Goal: Task Accomplishment & Management: Manage account settings

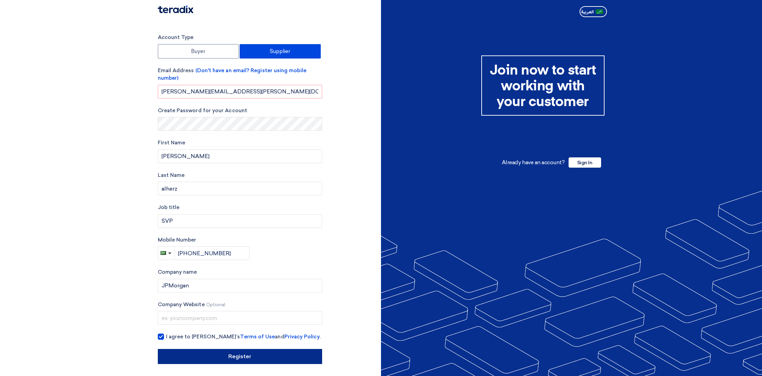
click at [232, 358] on input "Register" at bounding box center [240, 356] width 164 height 15
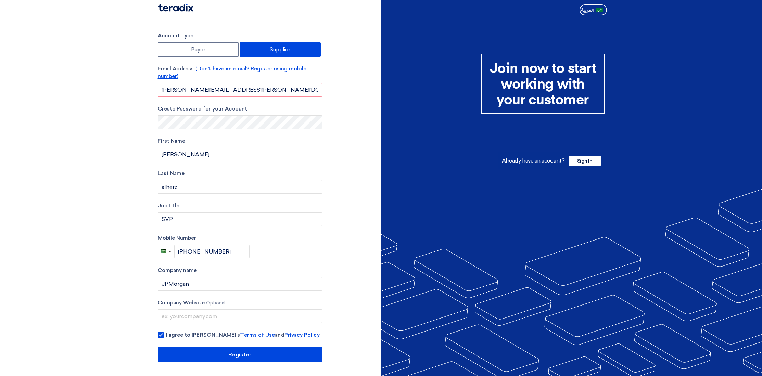
click at [244, 69] on span "(Don't have an email? Register using mobile number)" at bounding box center [232, 73] width 149 height 14
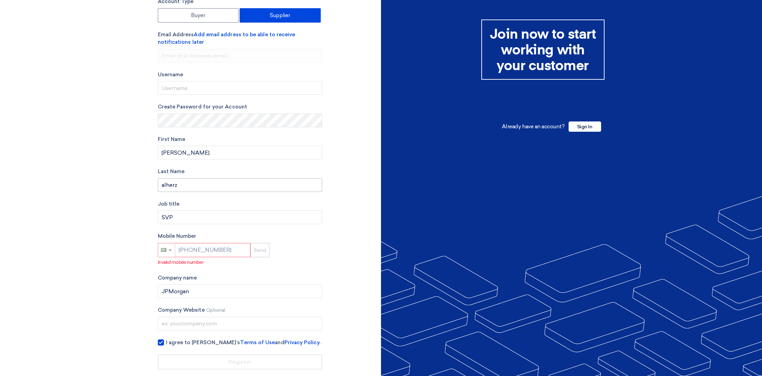
scroll to position [0, 0]
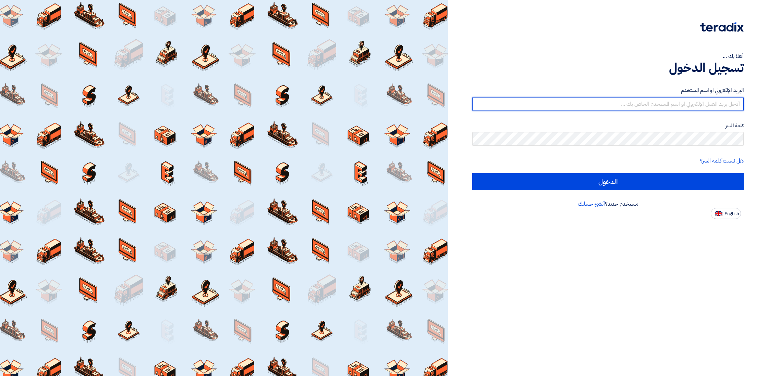
click at [651, 99] on input "text" at bounding box center [607, 104] width 271 height 14
type input "[PERSON_NAME][EMAIL_ADDRESS][PERSON_NAME][DOMAIN_NAME]"
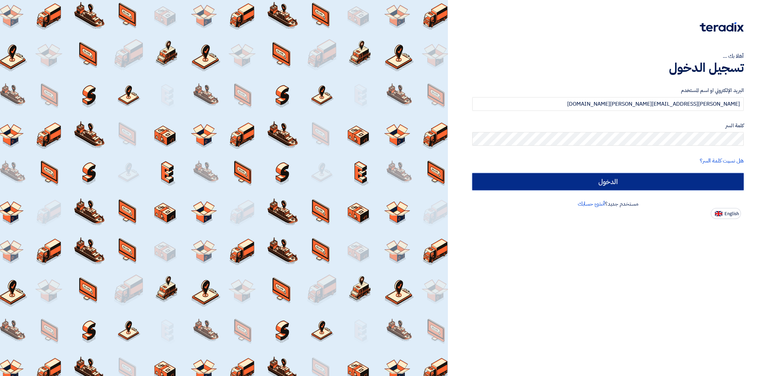
click at [614, 179] on input "الدخول" at bounding box center [607, 181] width 271 height 17
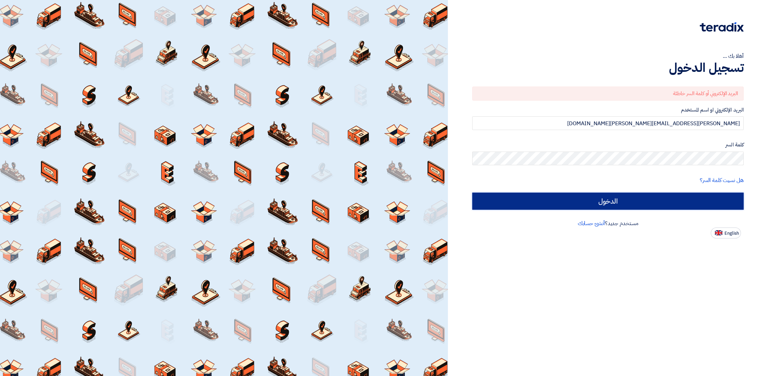
click at [654, 201] on input "الدخول" at bounding box center [607, 201] width 271 height 17
click at [645, 200] on input "الدخول" at bounding box center [607, 201] width 271 height 17
click at [682, 206] on input "الدخول" at bounding box center [607, 201] width 271 height 17
click at [679, 199] on input "الدخول" at bounding box center [607, 201] width 271 height 17
click at [664, 202] on input "الدخول" at bounding box center [607, 201] width 271 height 17
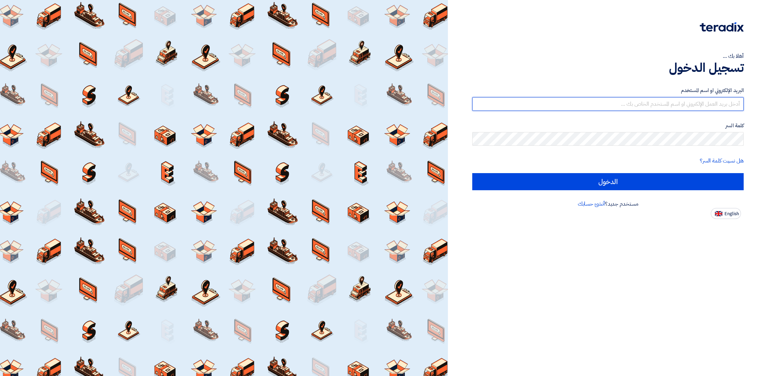
click at [632, 105] on input "text" at bounding box center [607, 104] width 271 height 14
type input "[PERSON_NAME][EMAIL_ADDRESS][PERSON_NAME][DOMAIN_NAME]"
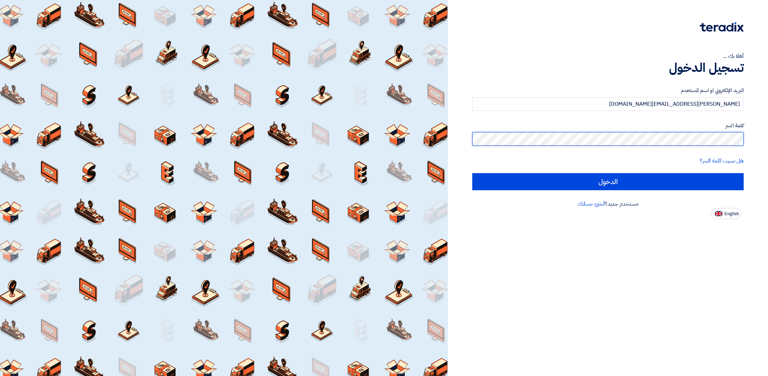
click at [472, 173] on input "الدخول" at bounding box center [607, 181] width 271 height 17
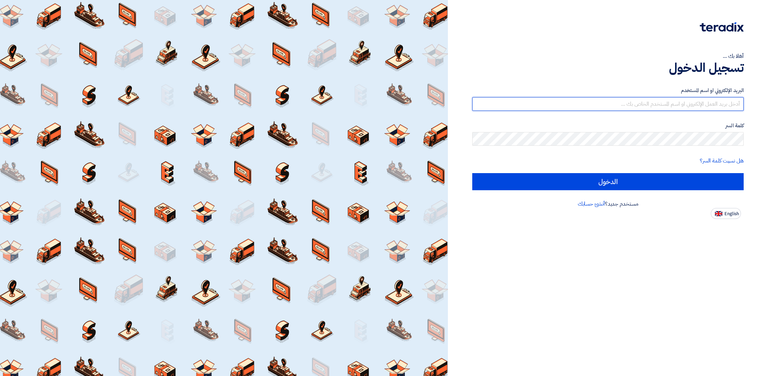
click at [670, 104] on input "text" at bounding box center [607, 104] width 271 height 14
type input "abdulhadi.alherz@jpmorgan.com"
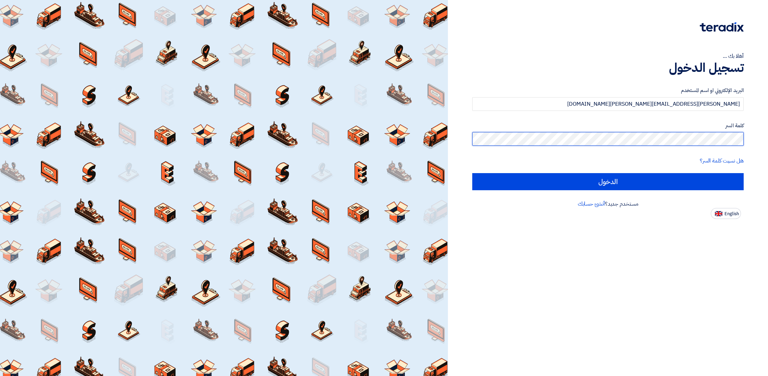
click at [472, 173] on input "الدخول" at bounding box center [607, 181] width 271 height 17
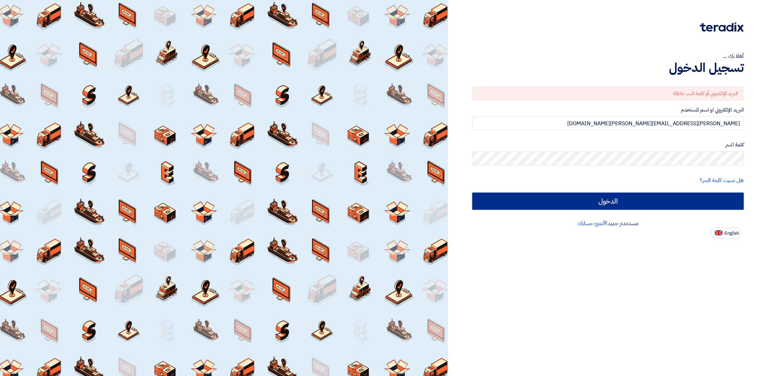
click at [657, 199] on input "الدخول" at bounding box center [607, 201] width 271 height 17
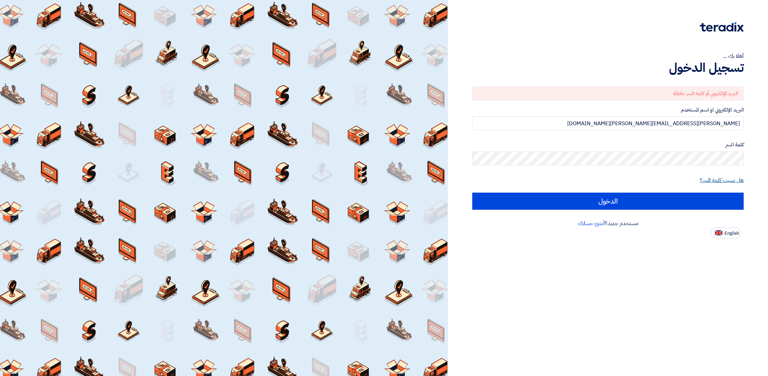
click at [729, 182] on link "هل نسيت كلمة السر؟" at bounding box center [721, 180] width 44 height 8
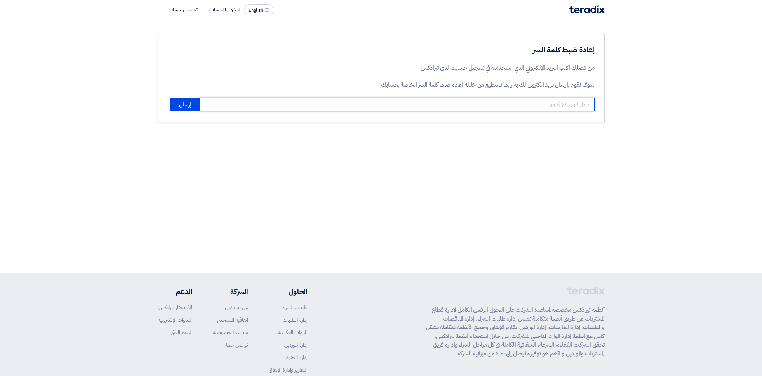
click at [568, 102] on input "email" at bounding box center [397, 105] width 395 height 14
type input "abdulhadi.alherz@jpmorgan.com"
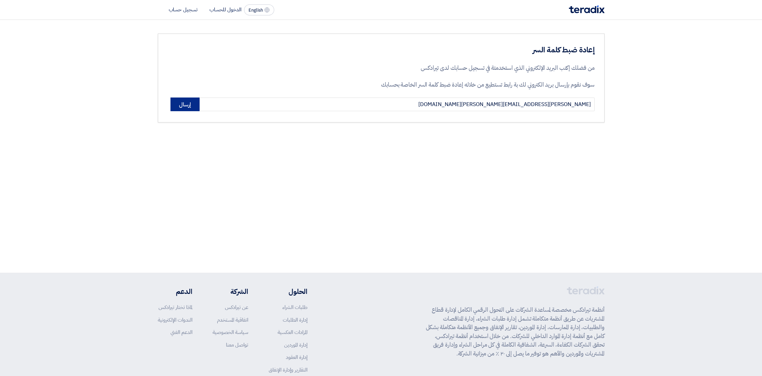
click at [189, 106] on button "إرسال" at bounding box center [185, 105] width 29 height 14
